Goal: Navigation & Orientation: Find specific page/section

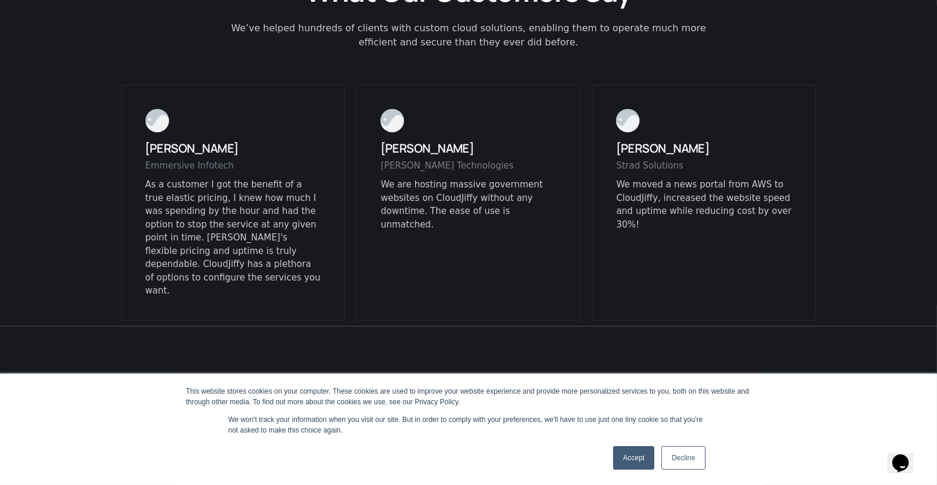
scroll to position [3433, 0]
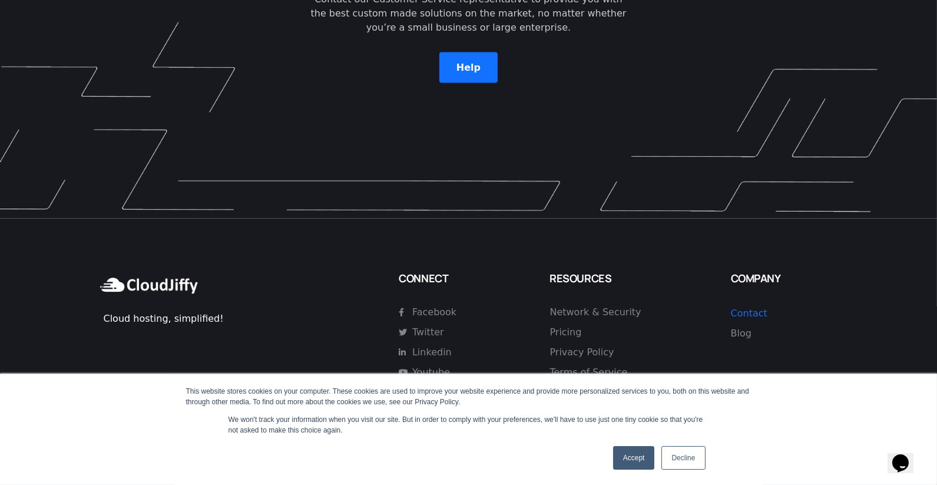
click at [682, 455] on link "Decline" at bounding box center [683, 458] width 44 height 24
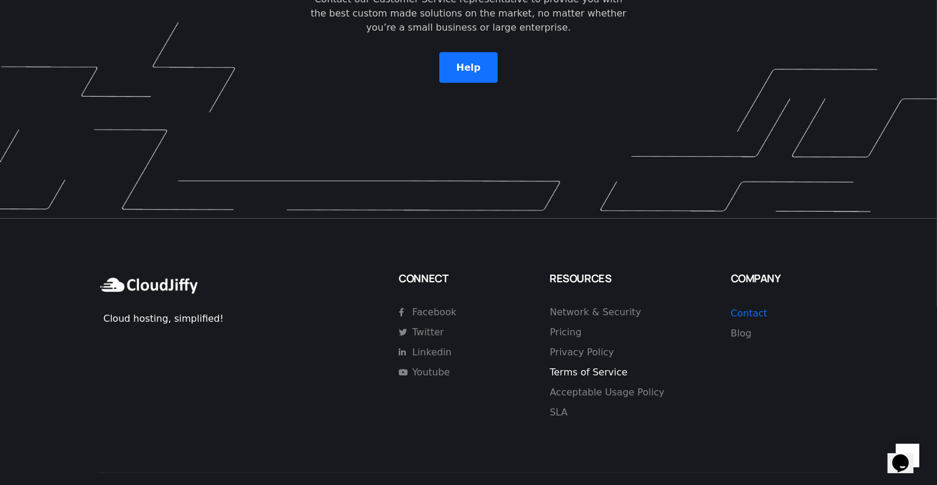
click at [602, 365] on span "Terms of Service" at bounding box center [589, 372] width 78 height 14
